Goal: Task Accomplishment & Management: Use online tool/utility

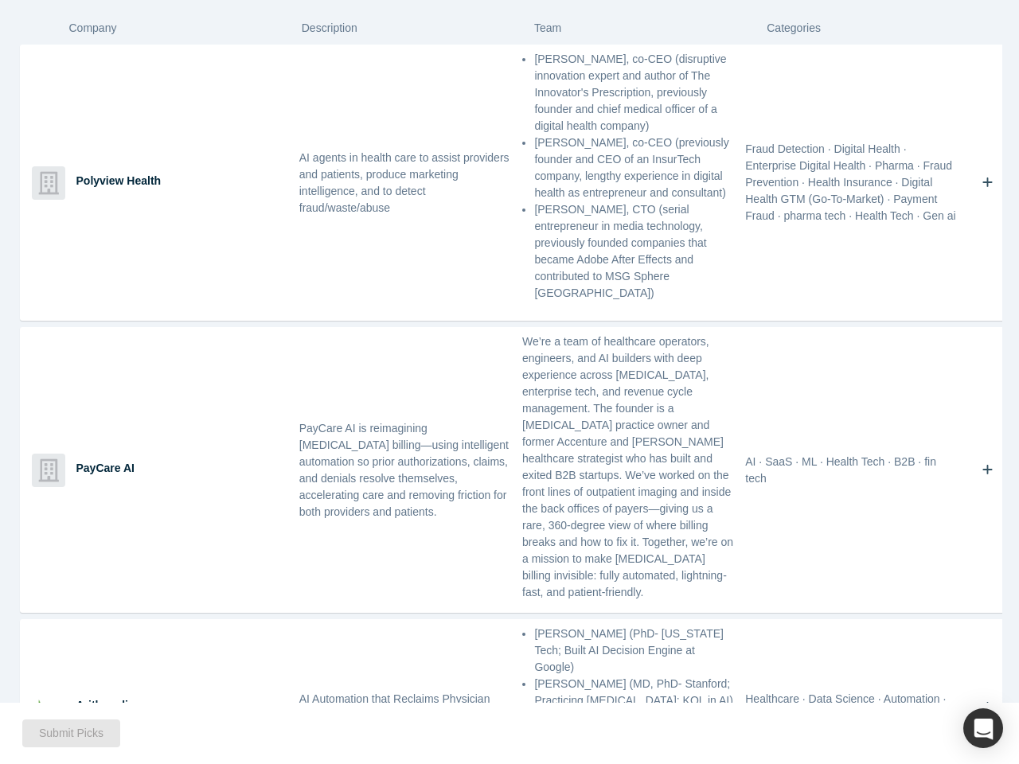
click at [517, 382] on div "We’re a team of healthcare operators, engineers, and AI builders with deep expe…" at bounding box center [628, 470] width 223 height 284
click at [983, 178] on icon "Bookmark" at bounding box center [988, 183] width 10 height 10
click at [983, 465] on icon "Bookmark" at bounding box center [988, 470] width 10 height 10
click at [983, 702] on icon "Bookmark" at bounding box center [988, 707] width 10 height 10
click at [68, 733] on button "Submit Picks" at bounding box center [71, 734] width 98 height 28
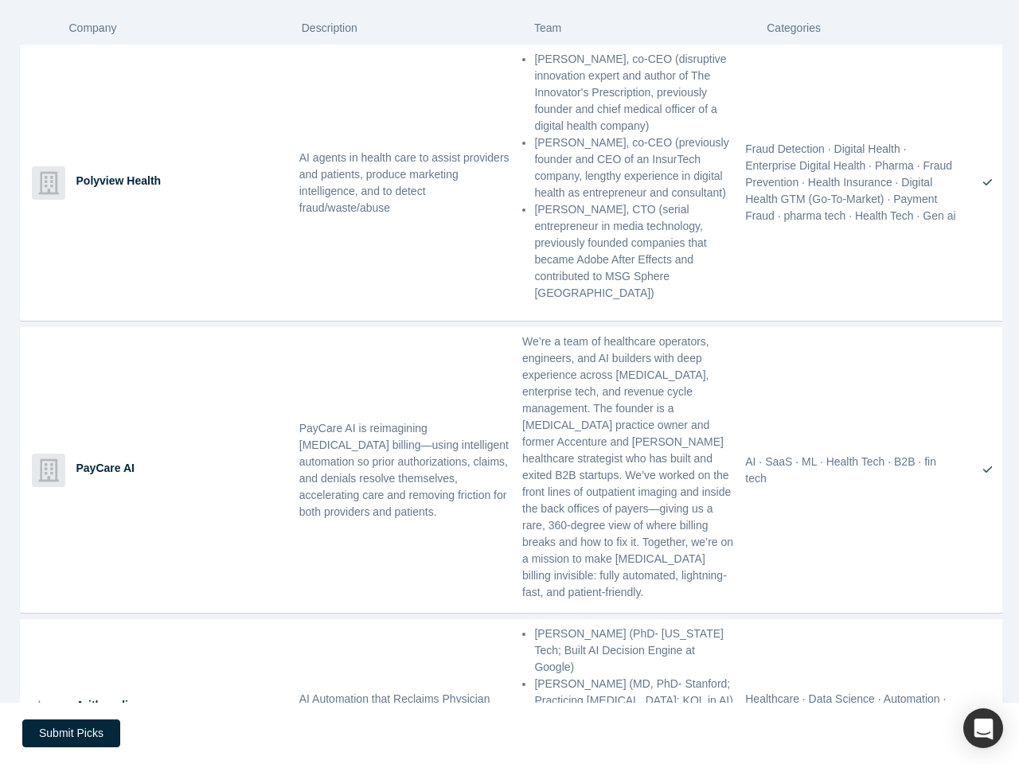
click at [983, 729] on div "button" at bounding box center [984, 729] width 40 height 40
